Goal: Information Seeking & Learning: Learn about a topic

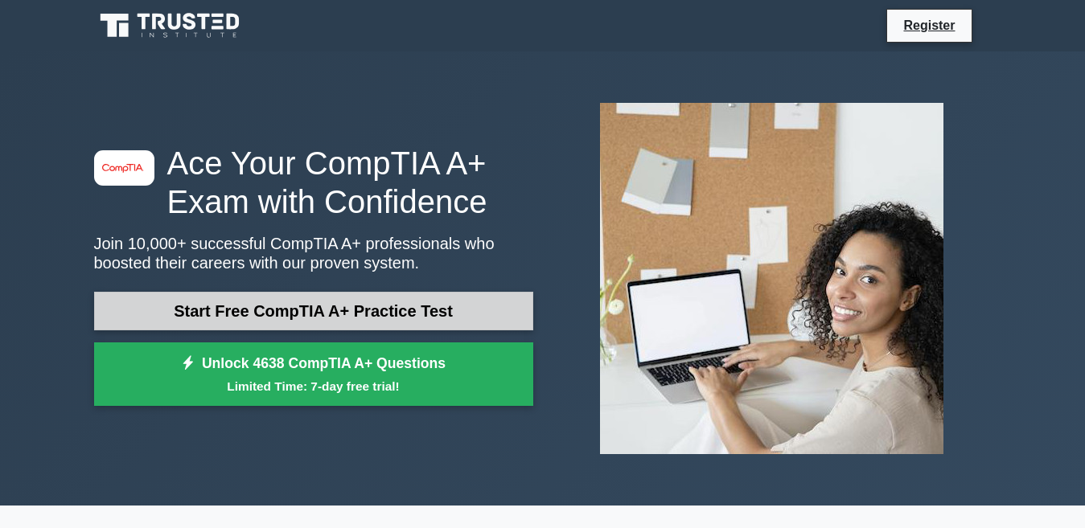
click at [241, 317] on link "Start Free CompTIA A+ Practice Test" at bounding box center [313, 311] width 439 height 39
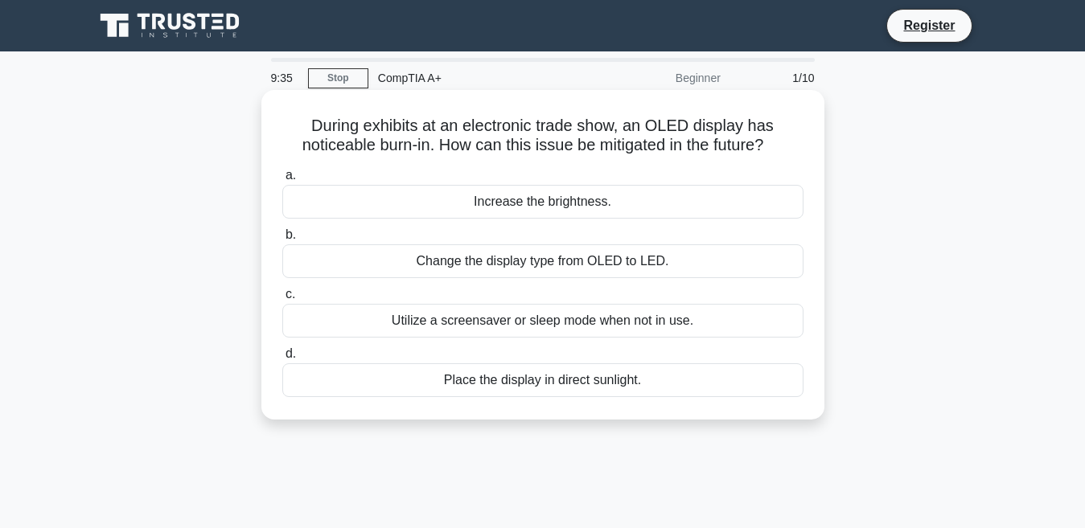
click at [393, 263] on div "Change the display type from OLED to LED." at bounding box center [542, 261] width 521 height 34
click at [282, 240] on input "b. Change the display type from OLED to LED." at bounding box center [282, 235] width 0 height 10
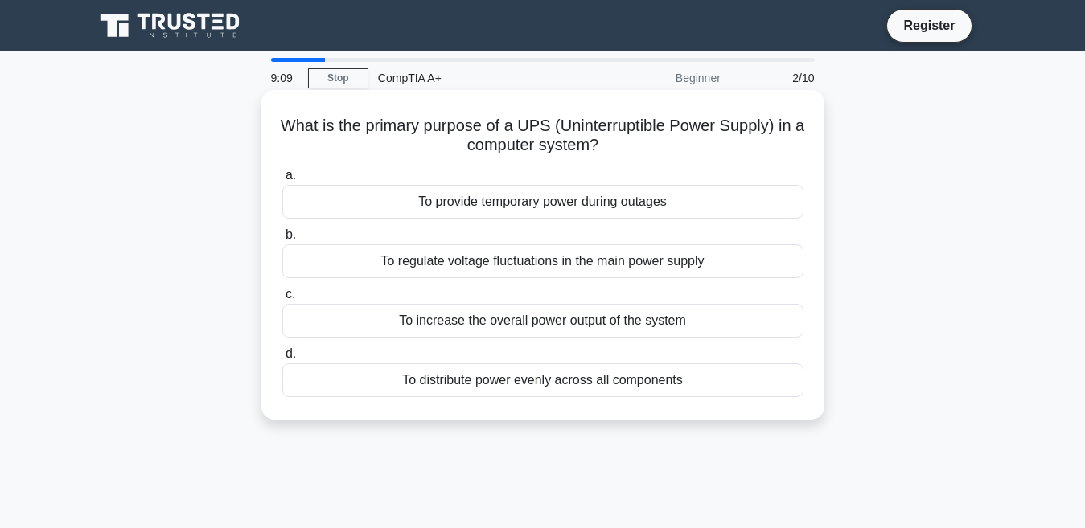
click at [310, 267] on div "To regulate voltage fluctuations in the main power supply" at bounding box center [542, 261] width 521 height 34
click at [282, 240] on input "b. To regulate voltage fluctuations in the main power supply" at bounding box center [282, 235] width 0 height 10
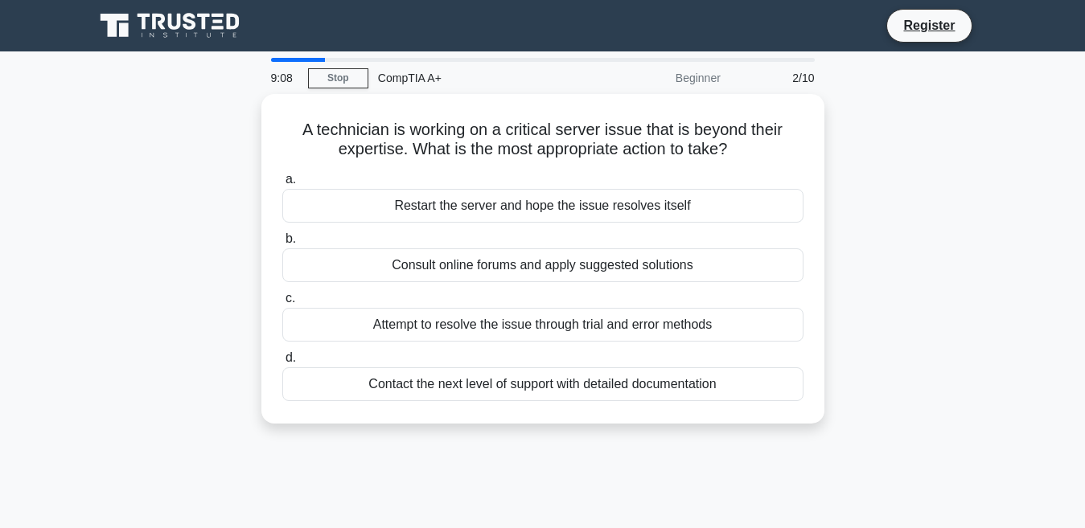
click at [310, 267] on div "Consult online forums and apply suggested solutions" at bounding box center [542, 265] width 521 height 34
click at [282, 244] on input "b. Consult online forums and apply suggested solutions" at bounding box center [282, 239] width 0 height 10
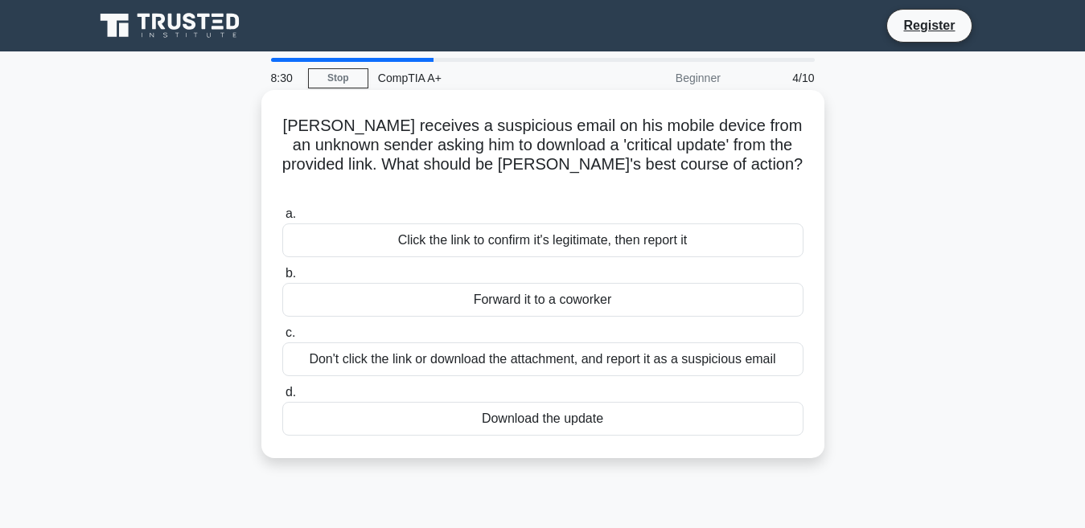
click at [409, 347] on div "Don't click the link or download the attachment, and report it as a suspicious …" at bounding box center [542, 360] width 521 height 34
click at [282, 338] on input "c. Don't click the link or download the attachment, and report it as a suspicio…" at bounding box center [282, 333] width 0 height 10
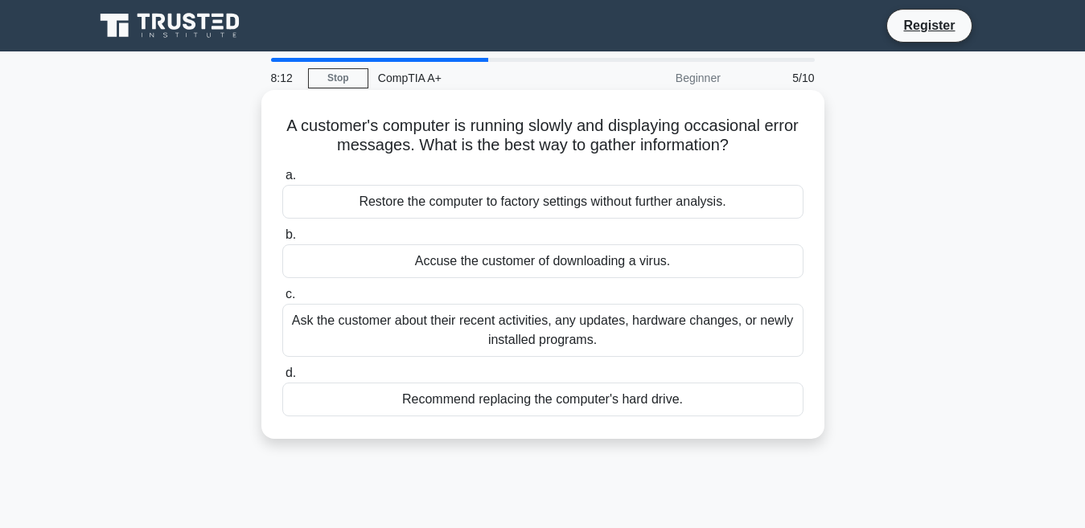
click at [443, 206] on div "Restore the computer to factory settings without further analysis." at bounding box center [542, 202] width 521 height 34
click at [282, 181] on input "a. Restore the computer to factory settings without further analysis." at bounding box center [282, 175] width 0 height 10
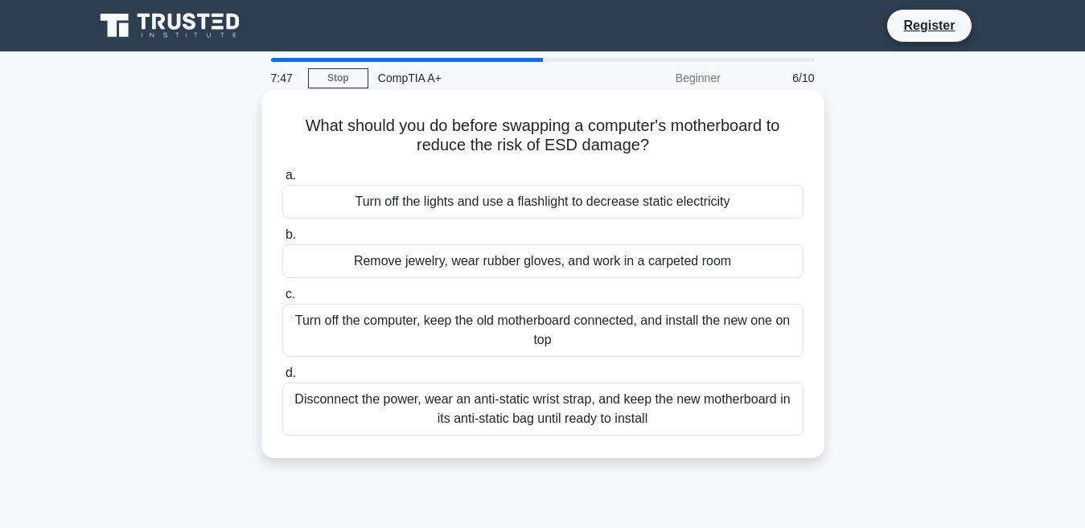
click at [408, 405] on div "Disconnect the power, wear an anti-static wrist strap, and keep the new motherb…" at bounding box center [542, 409] width 521 height 53
click at [282, 379] on input "d. Disconnect the power, wear an anti-static wrist strap, and keep the new moth…" at bounding box center [282, 373] width 0 height 10
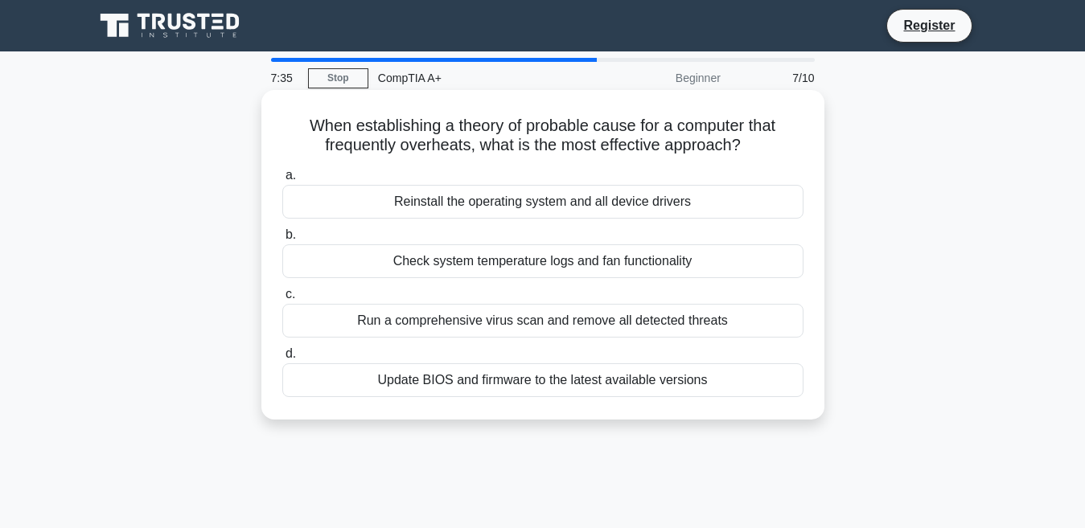
click at [540, 200] on div "Reinstall the operating system and all device drivers" at bounding box center [542, 202] width 521 height 34
click at [282, 181] on input "a. Reinstall the operating system and all device drivers" at bounding box center [282, 175] width 0 height 10
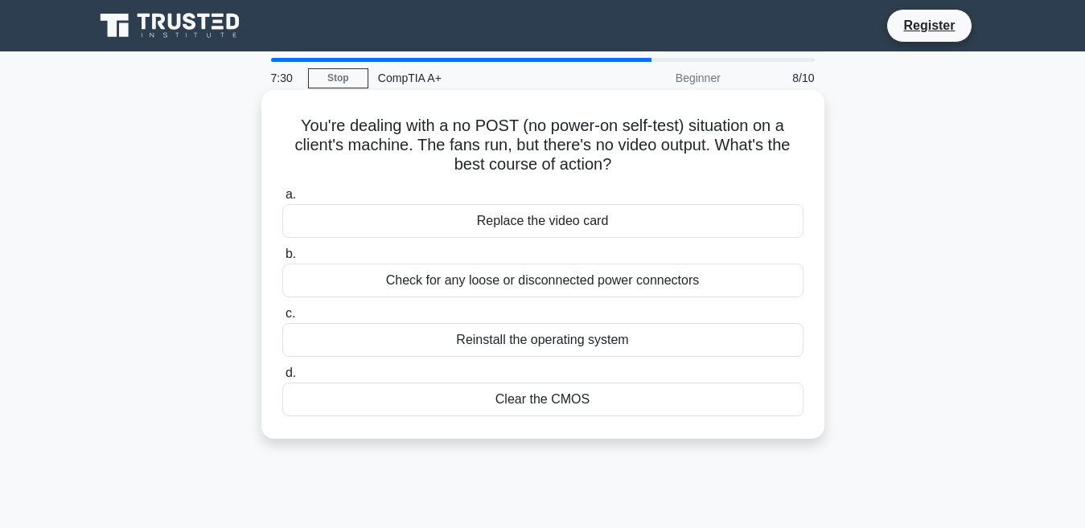
click at [523, 236] on div "Replace the video card" at bounding box center [542, 221] width 521 height 34
click at [282, 200] on input "a. Replace the video card" at bounding box center [282, 195] width 0 height 10
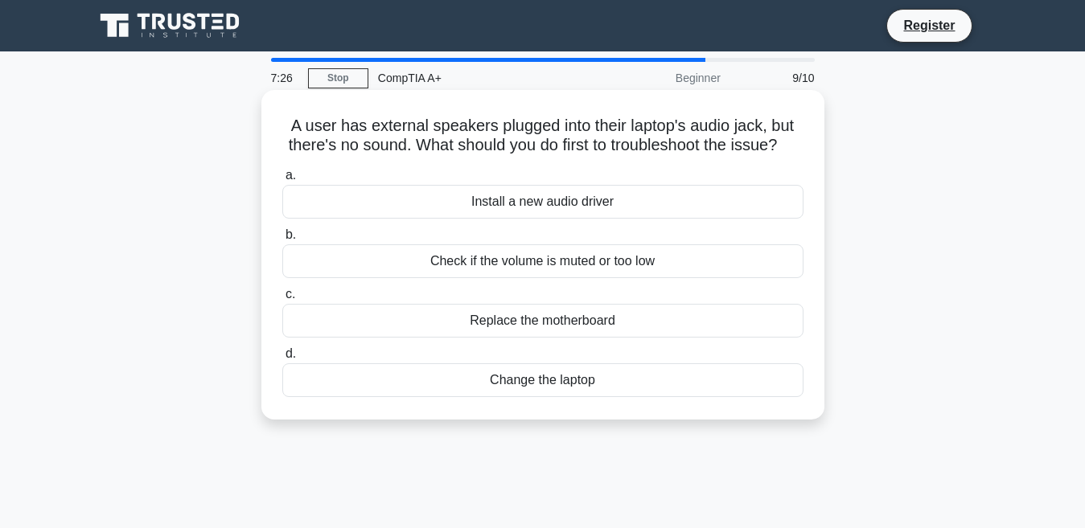
click at [536, 338] on div "Replace the motherboard" at bounding box center [542, 321] width 521 height 34
click at [282, 300] on input "c. Replace the motherboard" at bounding box center [282, 294] width 0 height 10
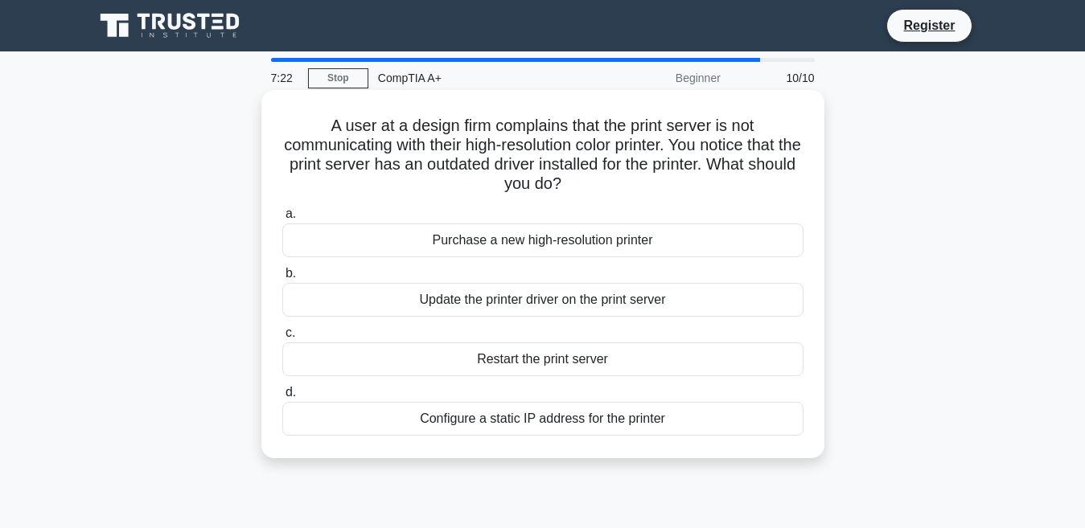
click at [605, 251] on div "Purchase a new high-resolution printer" at bounding box center [542, 241] width 521 height 34
click at [282, 219] on input "a. Purchase a new high-resolution printer" at bounding box center [282, 214] width 0 height 10
